Goal: Task Accomplishment & Management: Manage account settings

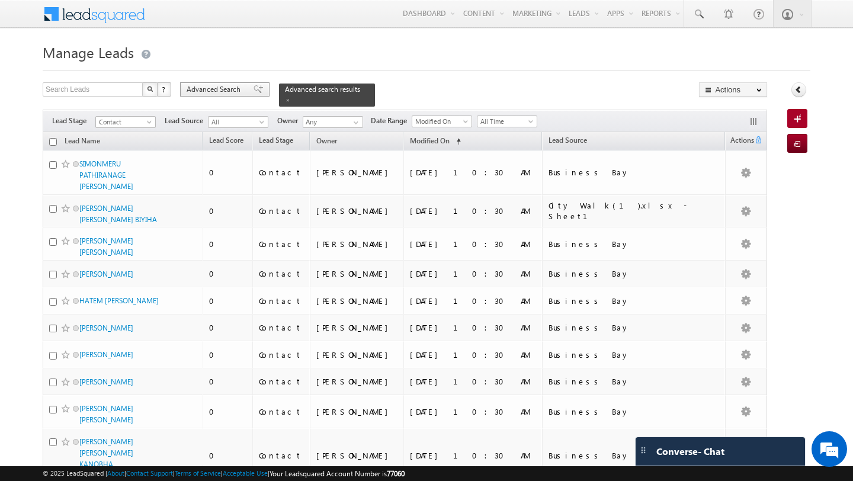
click at [222, 85] on span "Advanced Search" at bounding box center [214, 89] width 57 height 11
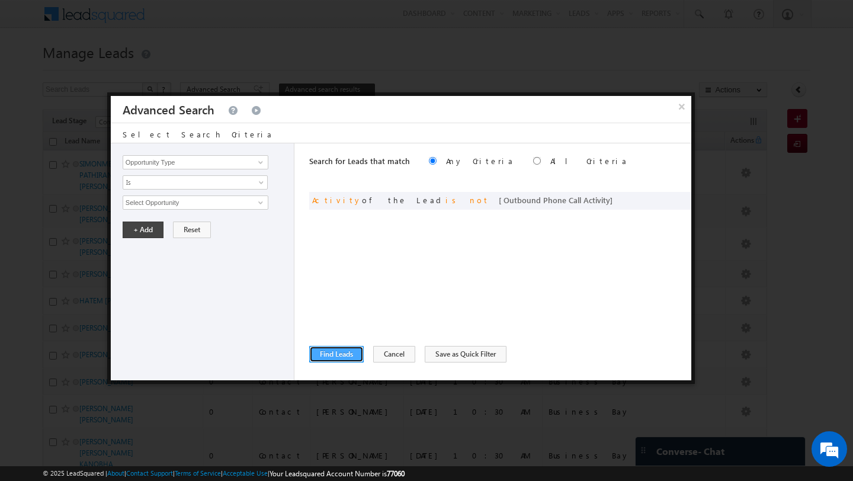
click at [352, 350] on button "Find Leads" at bounding box center [336, 354] width 54 height 17
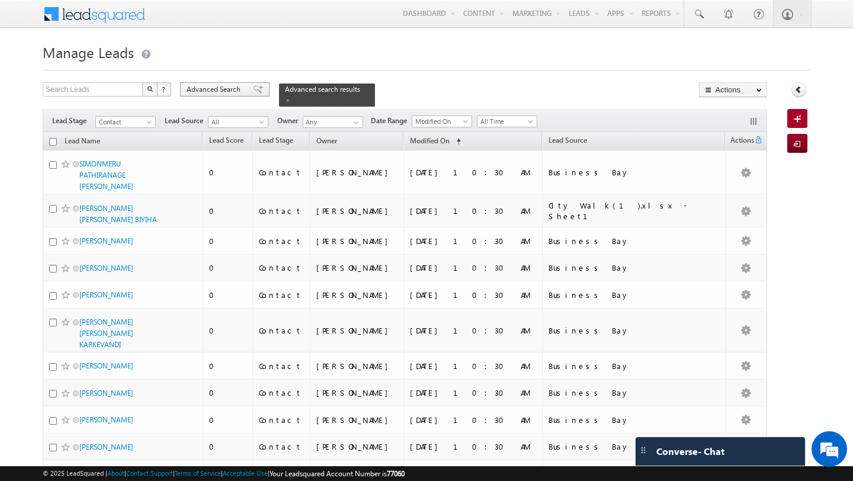
click at [238, 90] on span "Advanced Search" at bounding box center [214, 89] width 57 height 11
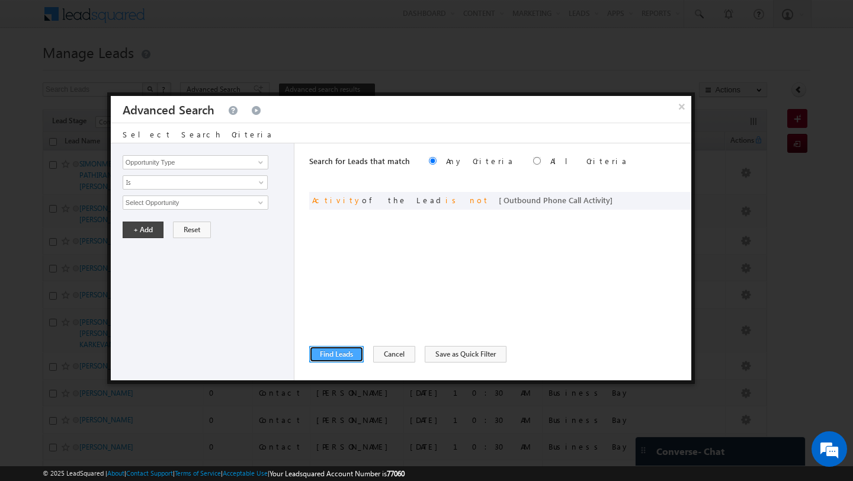
click at [349, 348] on button "Find Leads" at bounding box center [336, 354] width 54 height 17
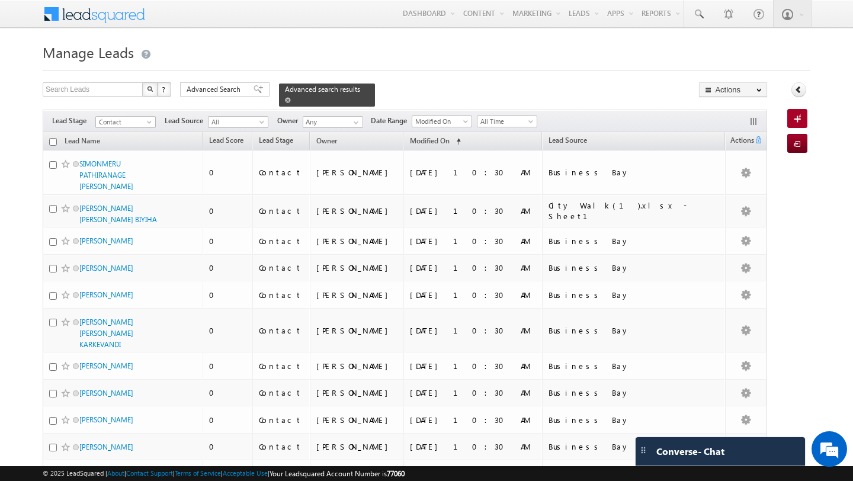
click at [285, 99] on span at bounding box center [288, 100] width 6 height 6
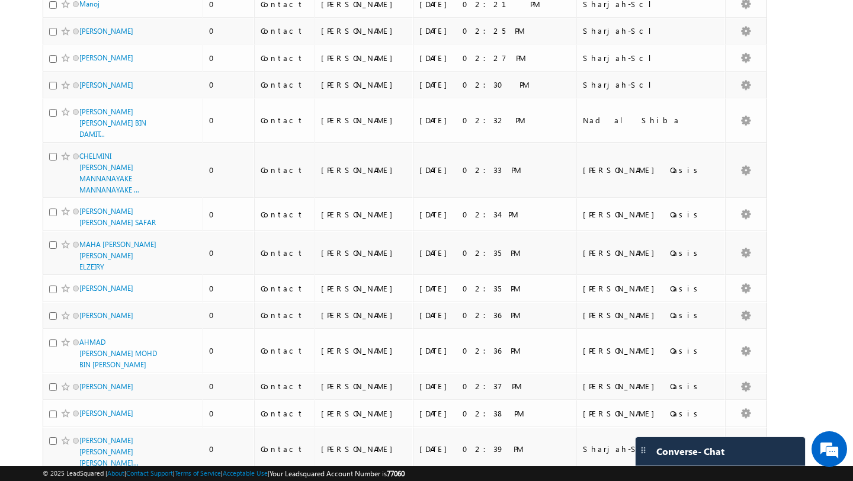
scroll to position [5531, 0]
